Goal: Entertainment & Leisure: Consume media (video, audio)

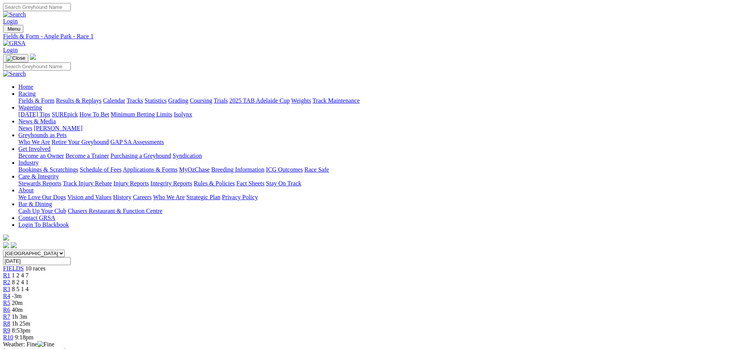
click at [10, 279] on link "R2" at bounding box center [6, 282] width 7 height 7
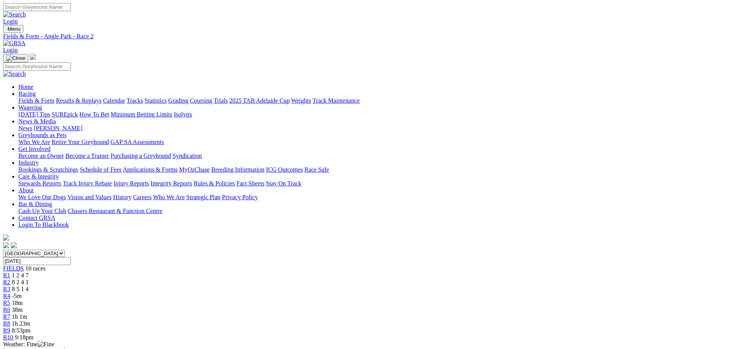
click at [29, 285] on span "8 5 1 4" at bounding box center [20, 288] width 17 height 7
click at [10, 292] on link "R4" at bounding box center [6, 295] width 7 height 7
